Goal: Check status: Check status

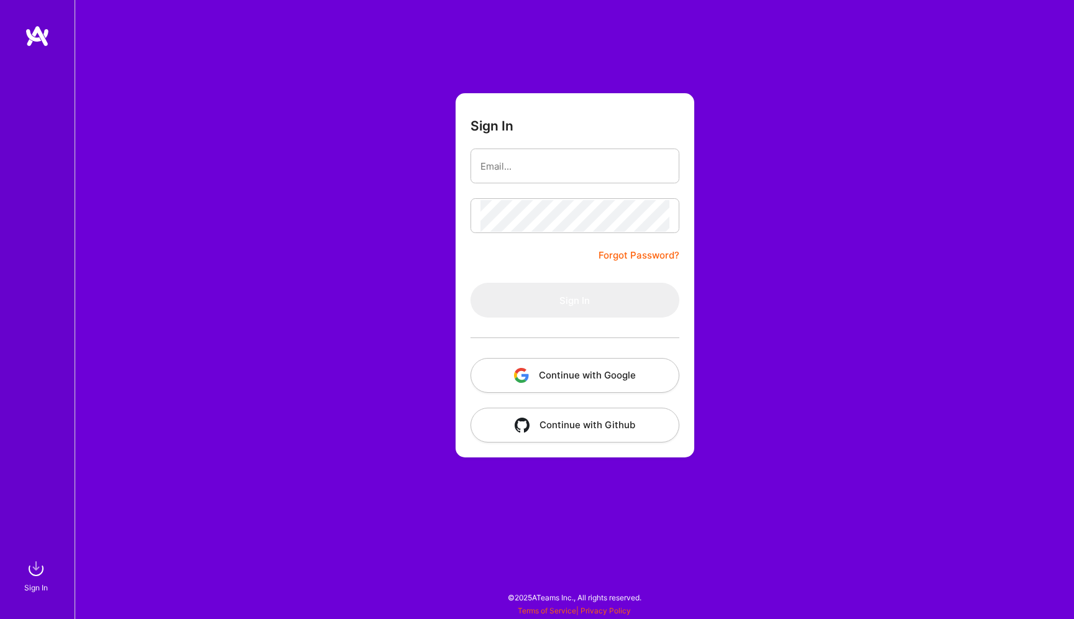
click at [607, 163] on input "email" at bounding box center [574, 166] width 189 height 32
click at [0, 613] on nordpass-autofill-portal at bounding box center [0, 613] width 0 height 0
type input "[EMAIL_ADDRESS][DOMAIN_NAME]"
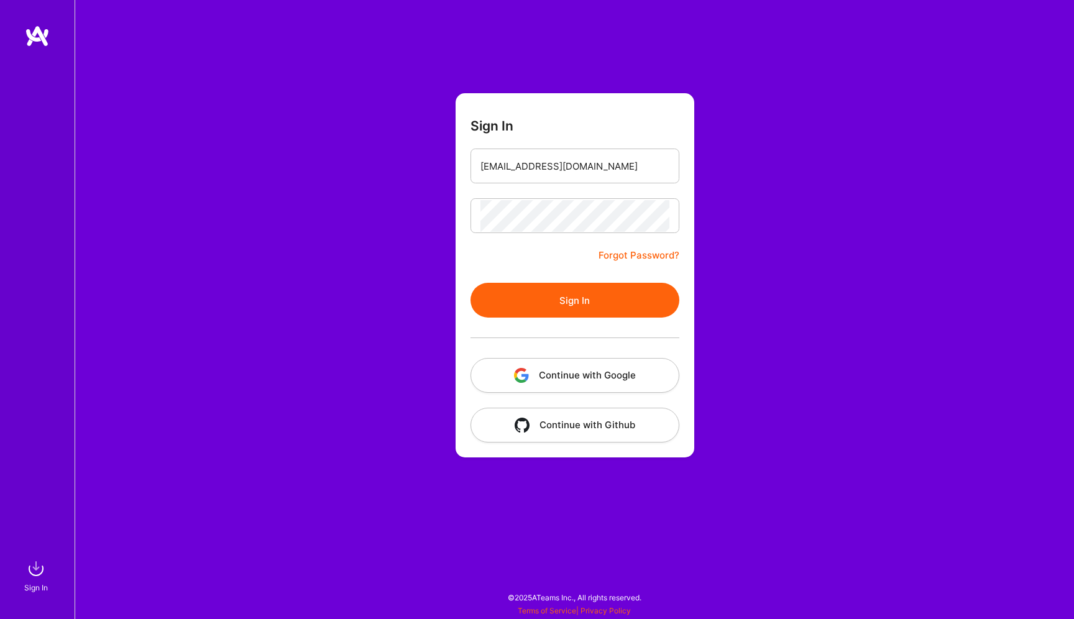
click at [595, 301] on button "Sign In" at bounding box center [574, 300] width 209 height 35
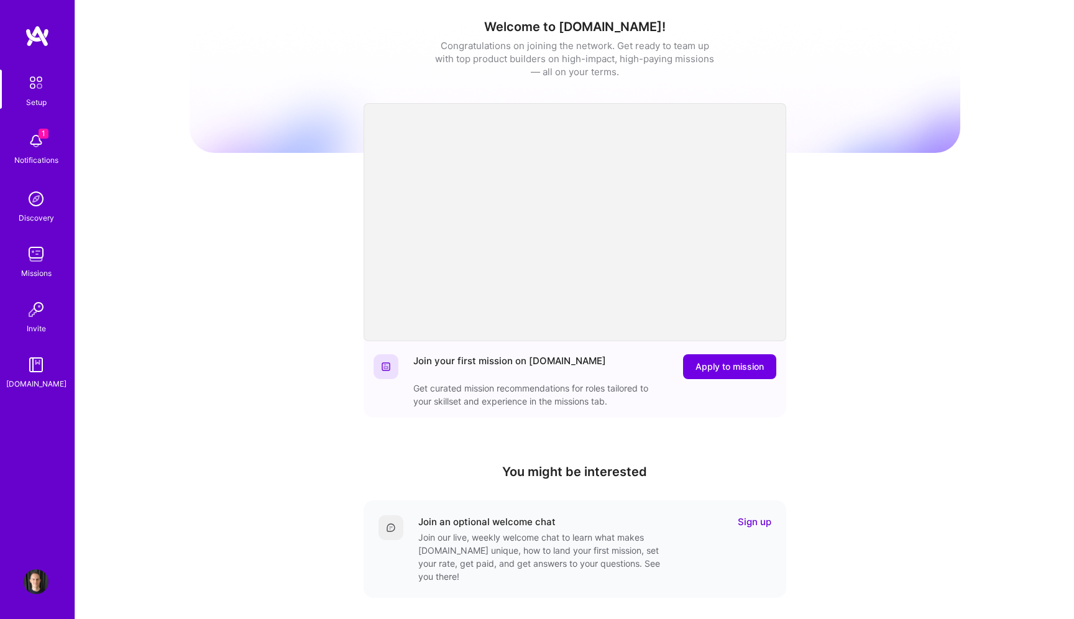
click at [48, 142] on img at bounding box center [36, 141] width 25 height 25
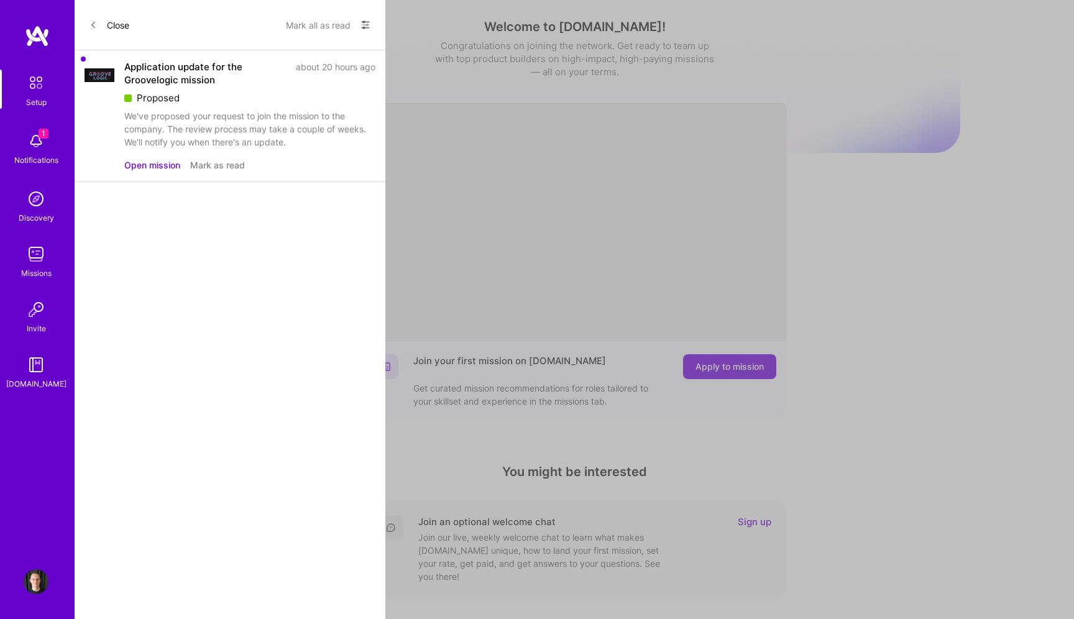
click at [214, 135] on div "We've proposed your request to join the mission to the company. The review proc…" at bounding box center [249, 128] width 251 height 39
click at [160, 163] on button "Open mission" at bounding box center [152, 164] width 56 height 13
